Goal: Transaction & Acquisition: Download file/media

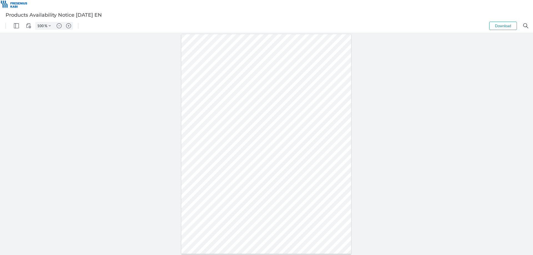
click at [493, 27] on button "Download" at bounding box center [503, 26] width 28 height 8
